Goal: Task Accomplishment & Management: Complete application form

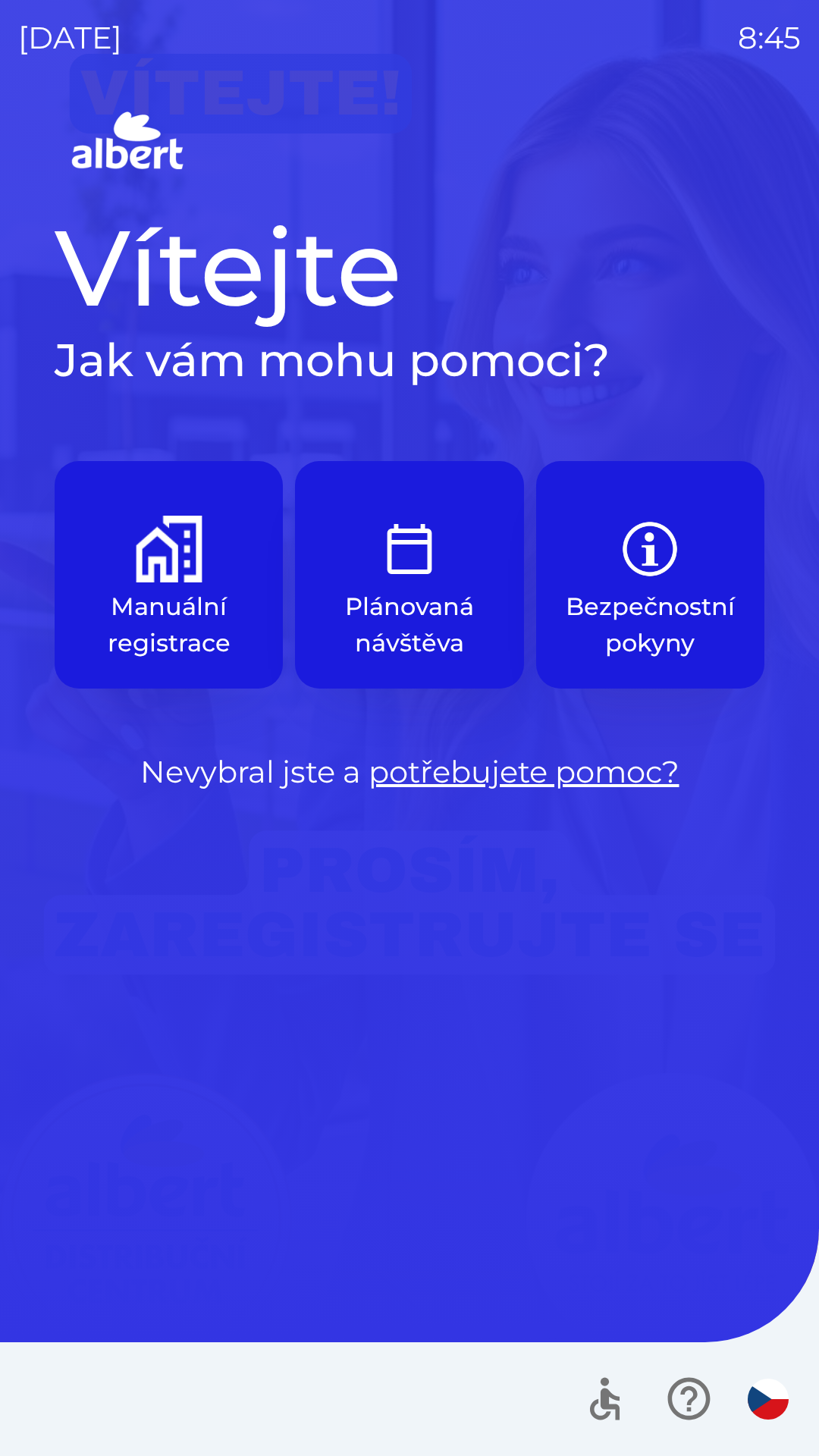
click at [60, 1021] on div "Vítejte Jak vám mohu pomoci? Manuální registrace Plánovaná návštěva Bezpečnostn…" at bounding box center [410, 781] width 783 height 1350
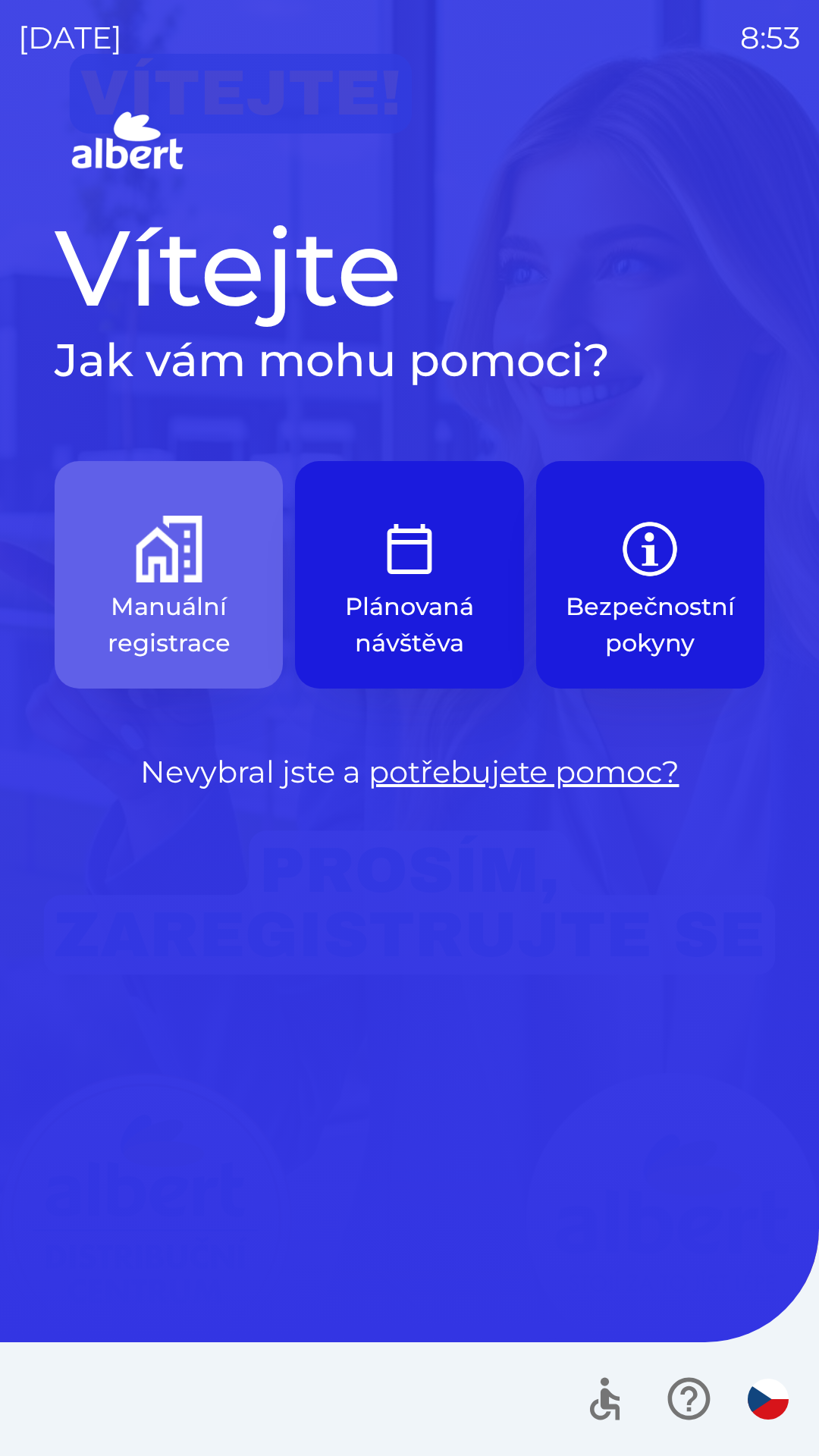
click at [141, 583] on button "Manuální registrace" at bounding box center [169, 574] width 228 height 227
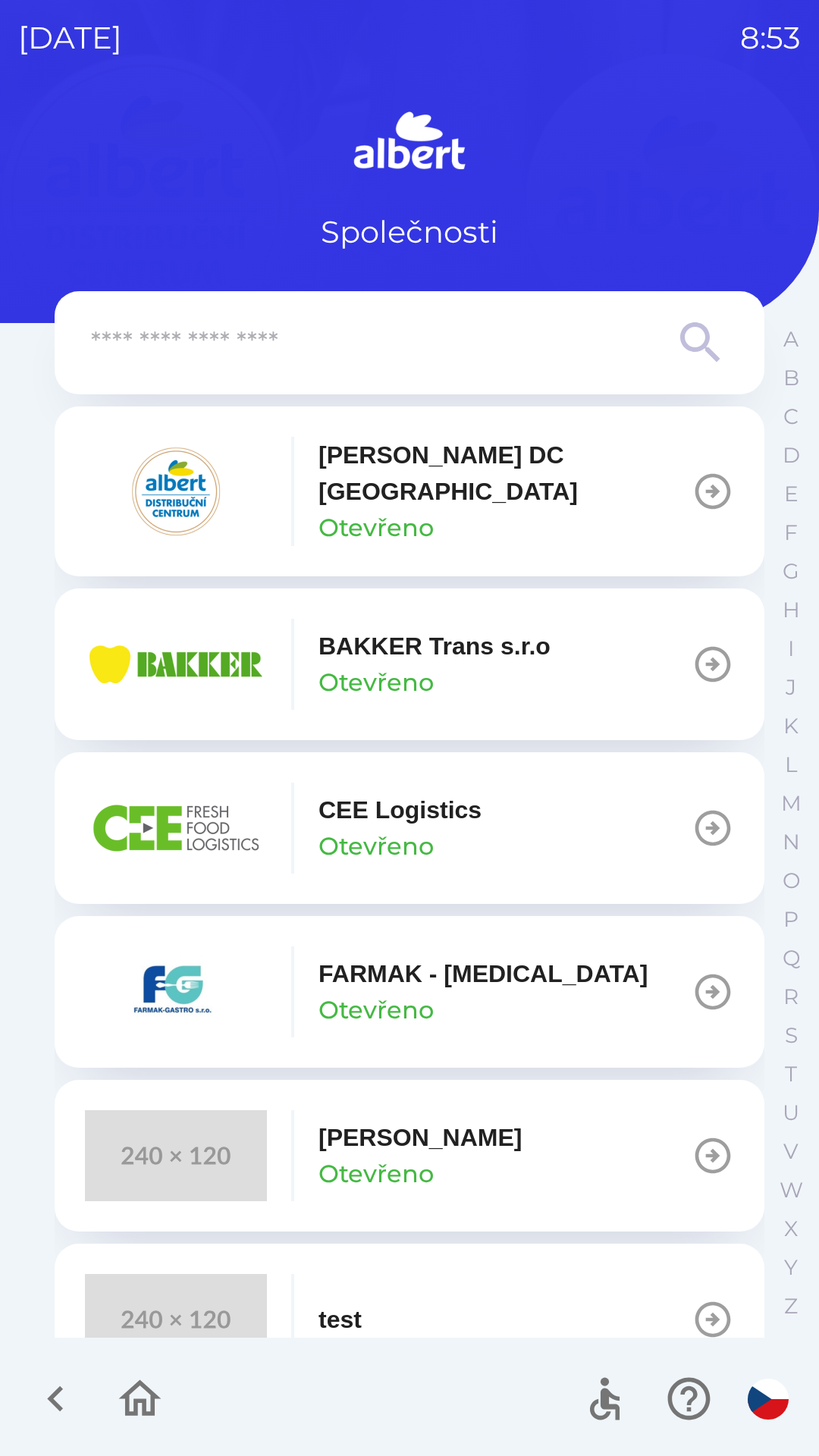
click at [374, 636] on p "BAKKER Trans s.r.o" at bounding box center [434, 646] width 232 height 36
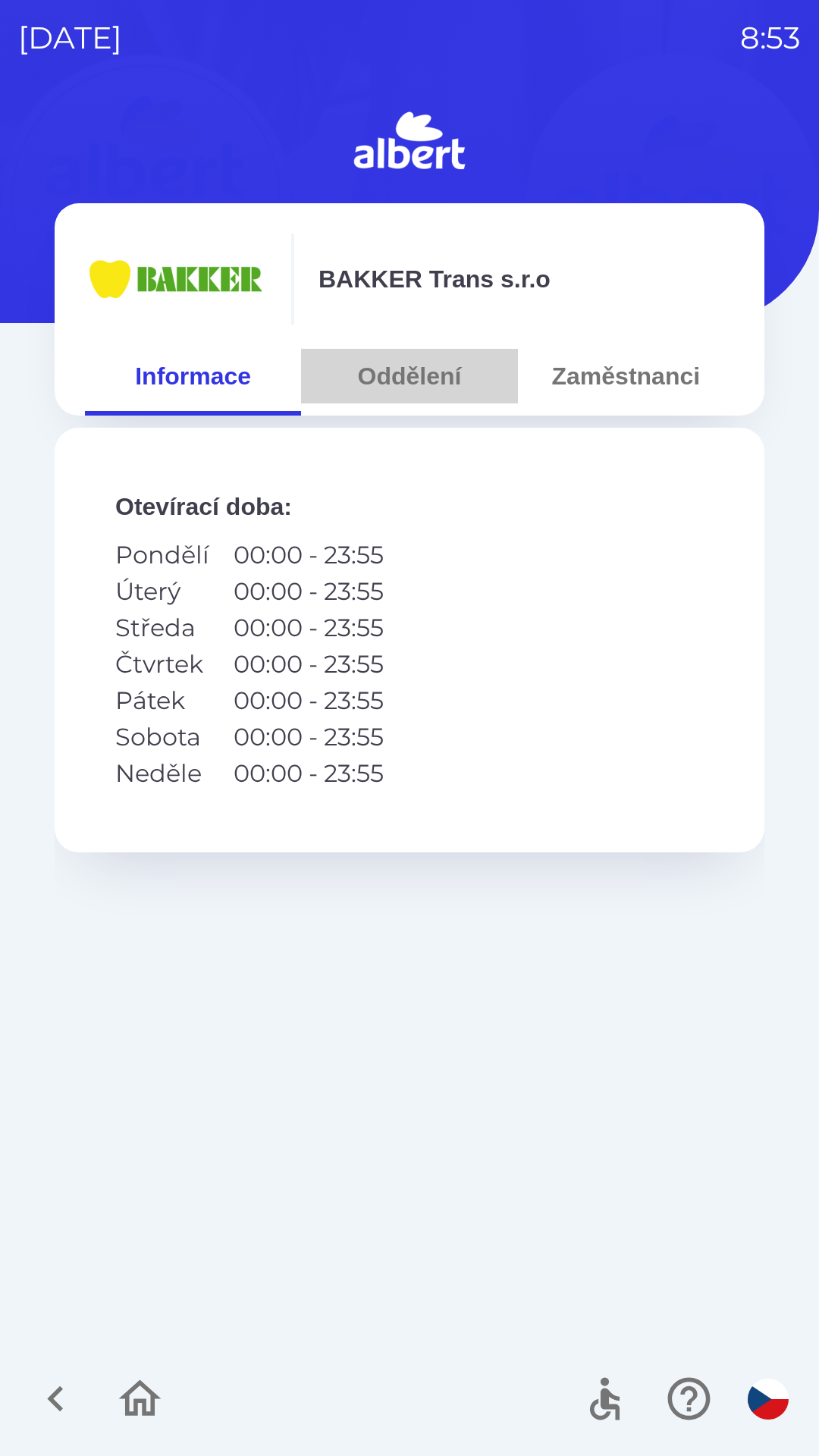
click at [394, 390] on button "Oddělení" at bounding box center [408, 377] width 216 height 55
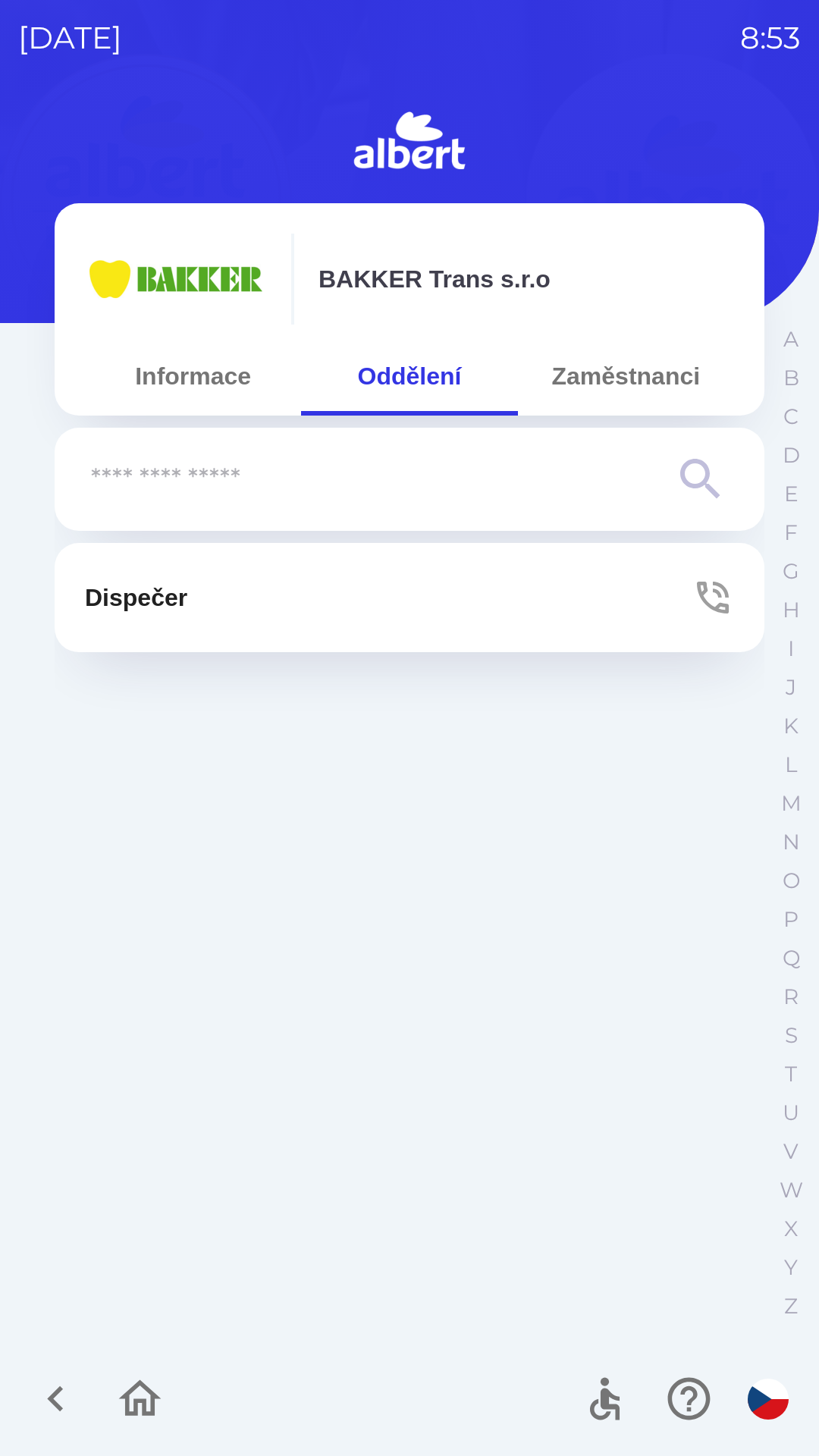
click at [200, 585] on button "Dispečer" at bounding box center [410, 597] width 710 height 109
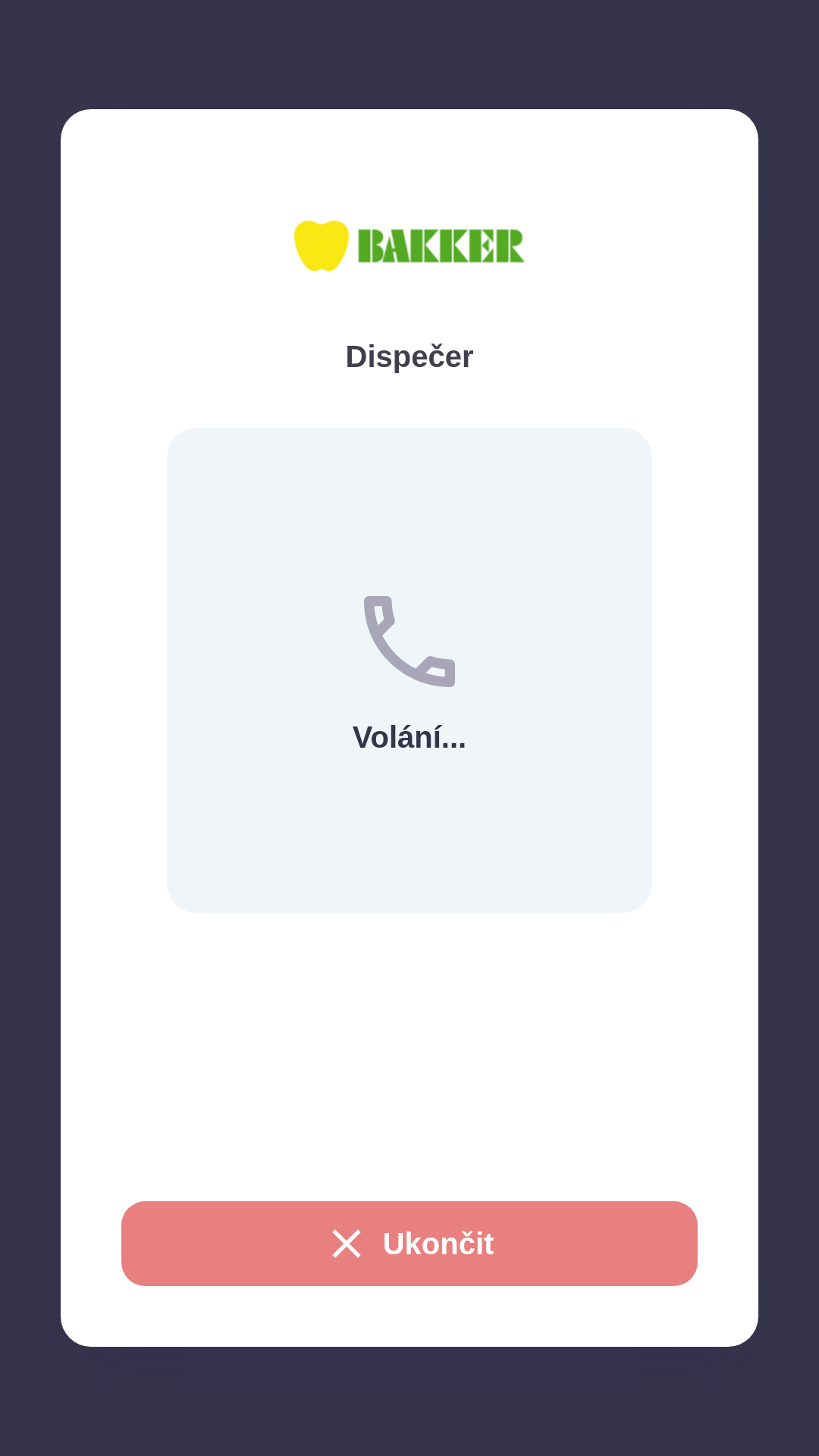
click at [378, 1233] on button "Ukončit" at bounding box center [409, 1243] width 576 height 85
